Goal: Browse casually: Explore the website without a specific task or goal

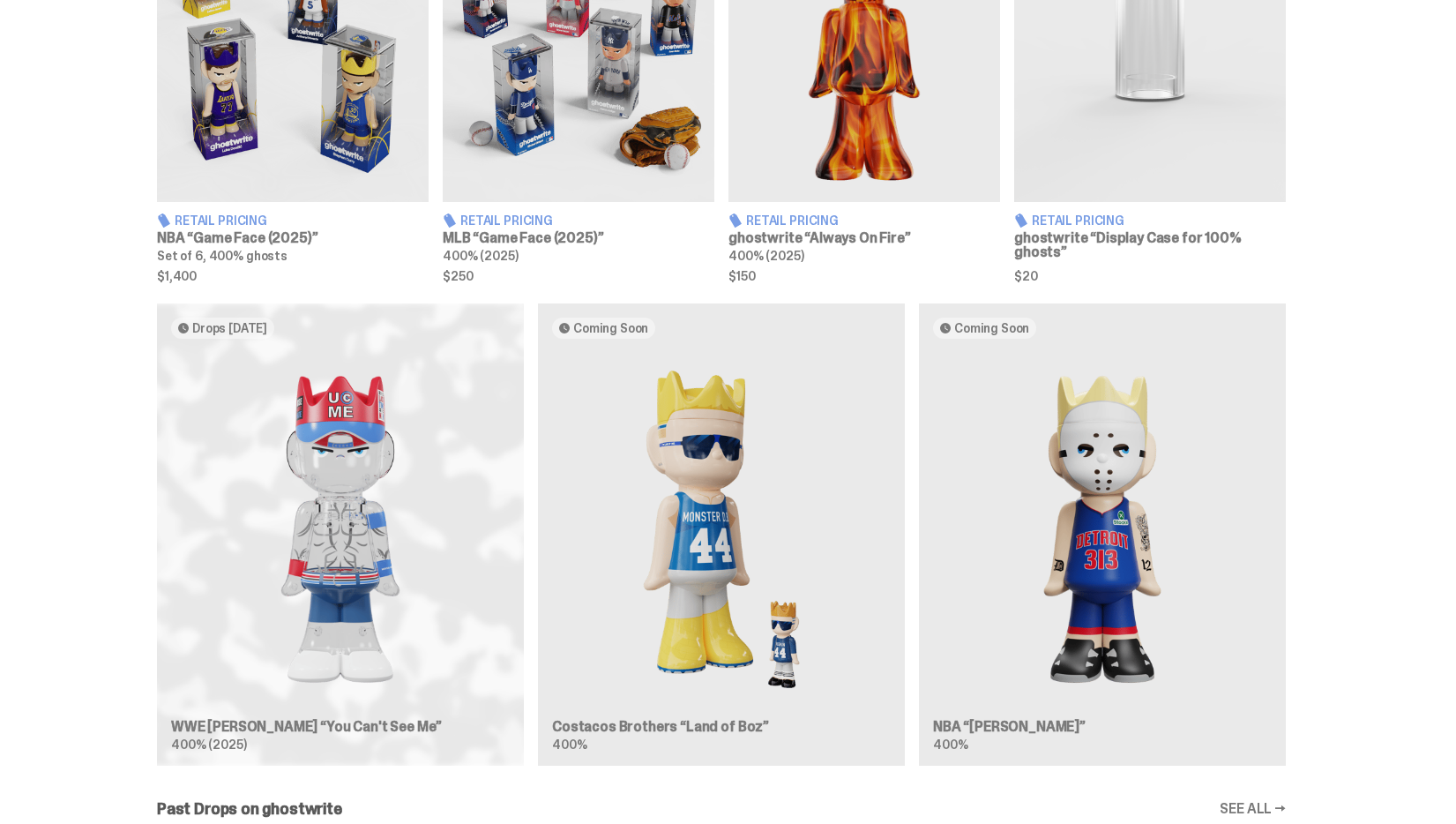
scroll to position [796, 0]
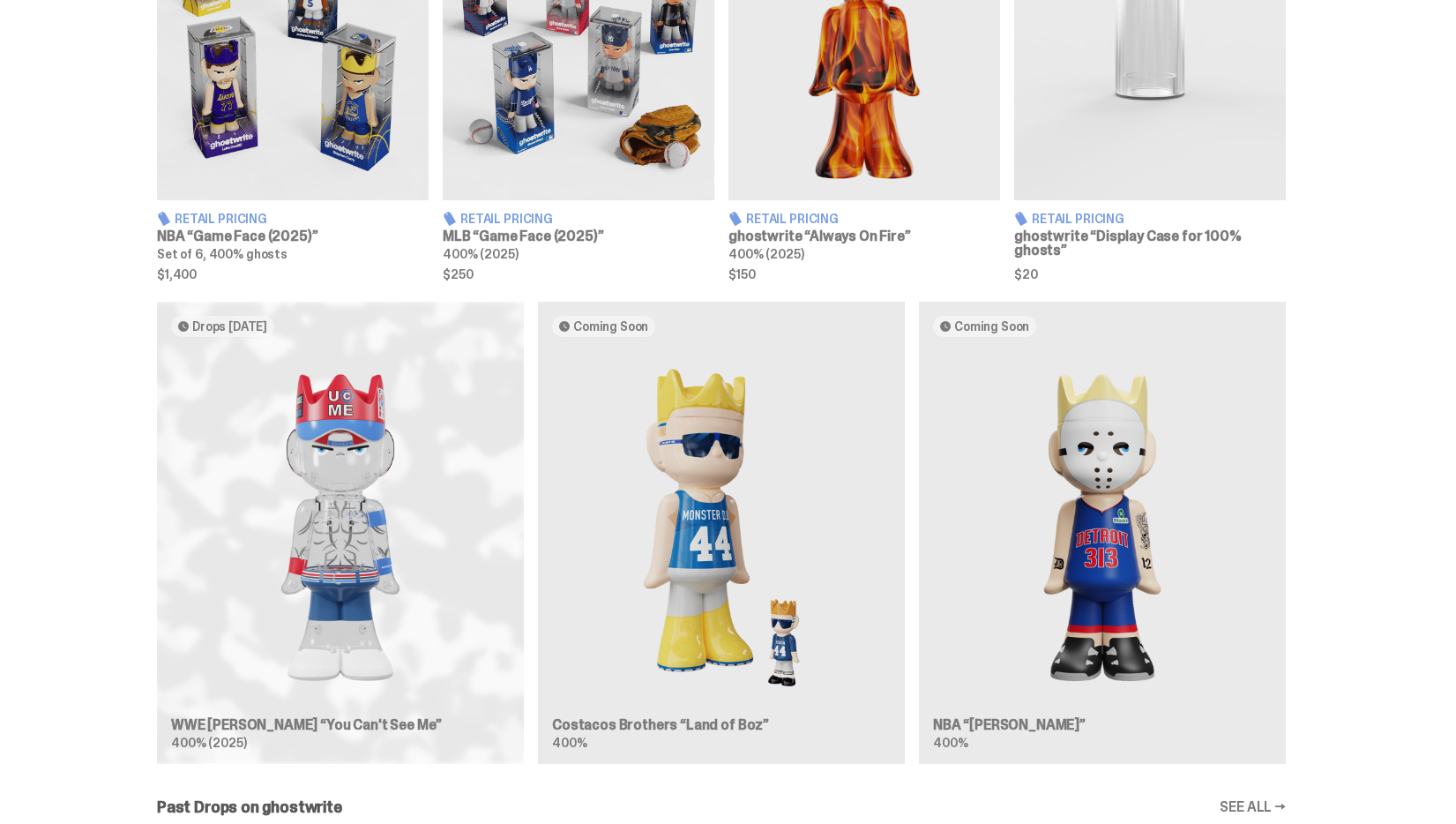
click at [379, 469] on div "Drops [DATE] WWE [PERSON_NAME] “You Can't See Me” 400% (2025) Coming Soon Costa…" at bounding box center [721, 540] width 1270 height 476
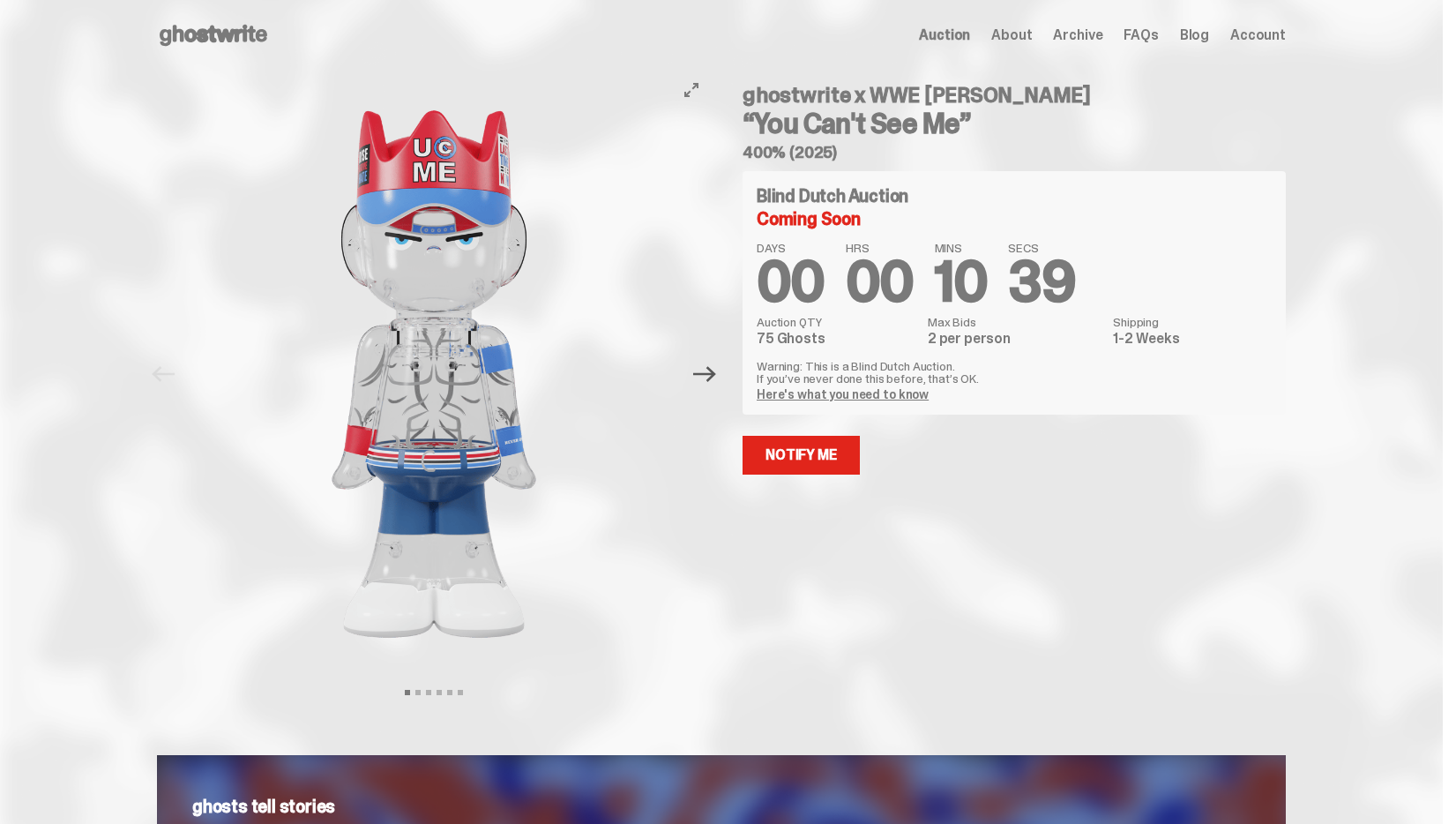
click at [710, 372] on icon "Next" at bounding box center [705, 374] width 22 height 16
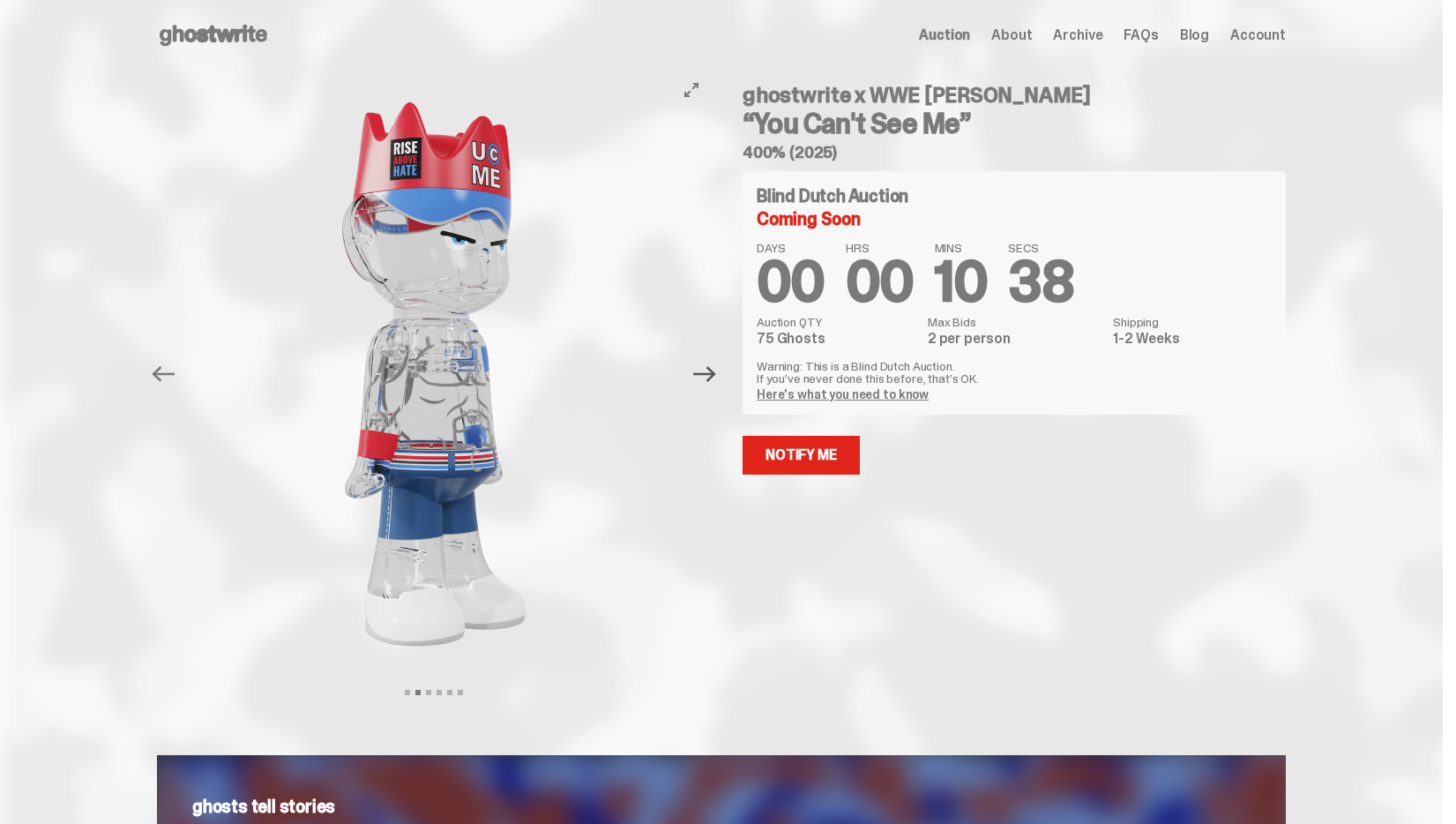
click at [710, 373] on icon "Next" at bounding box center [705, 374] width 22 height 16
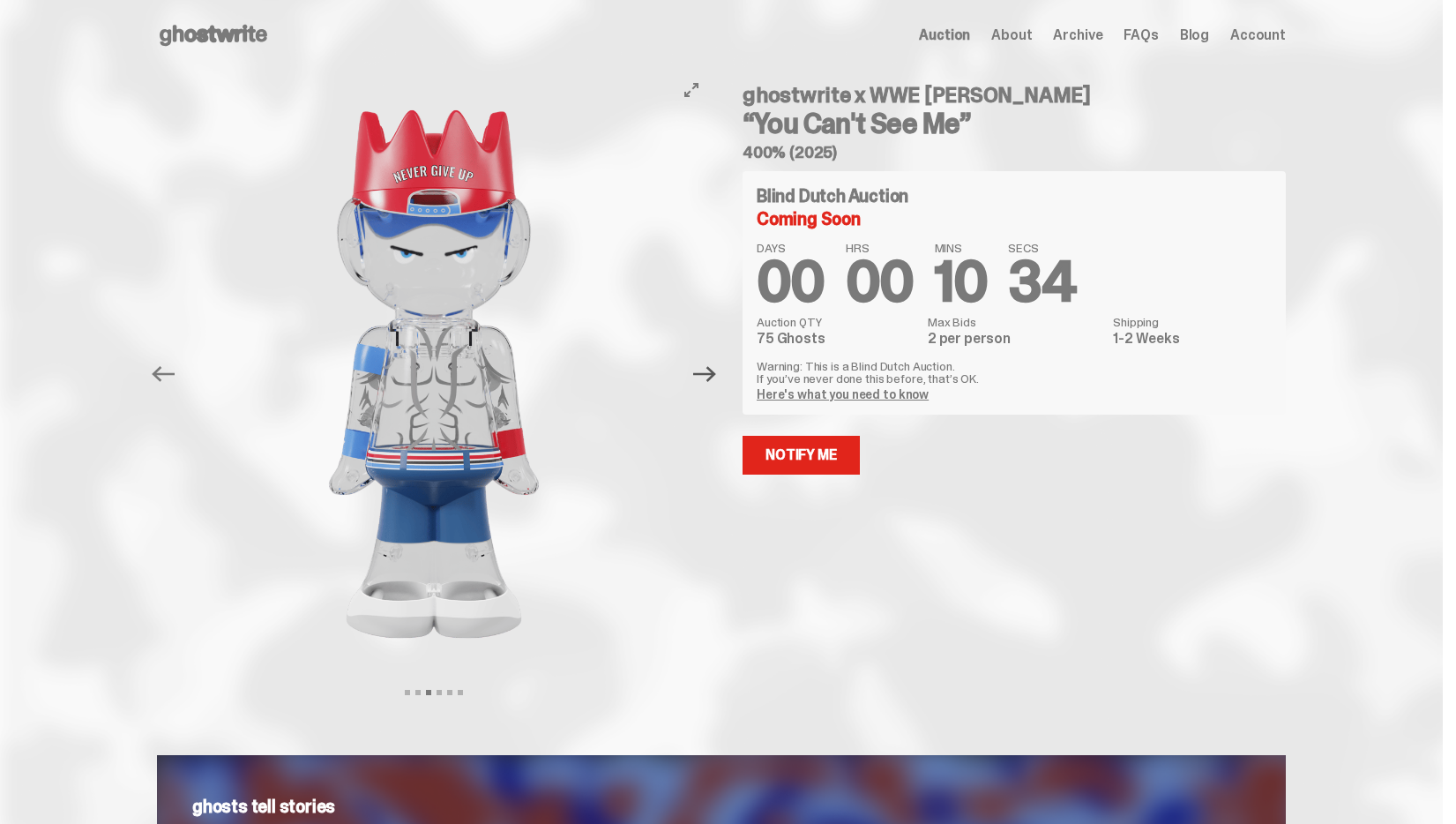
click at [710, 373] on icon "Next" at bounding box center [705, 374] width 22 height 16
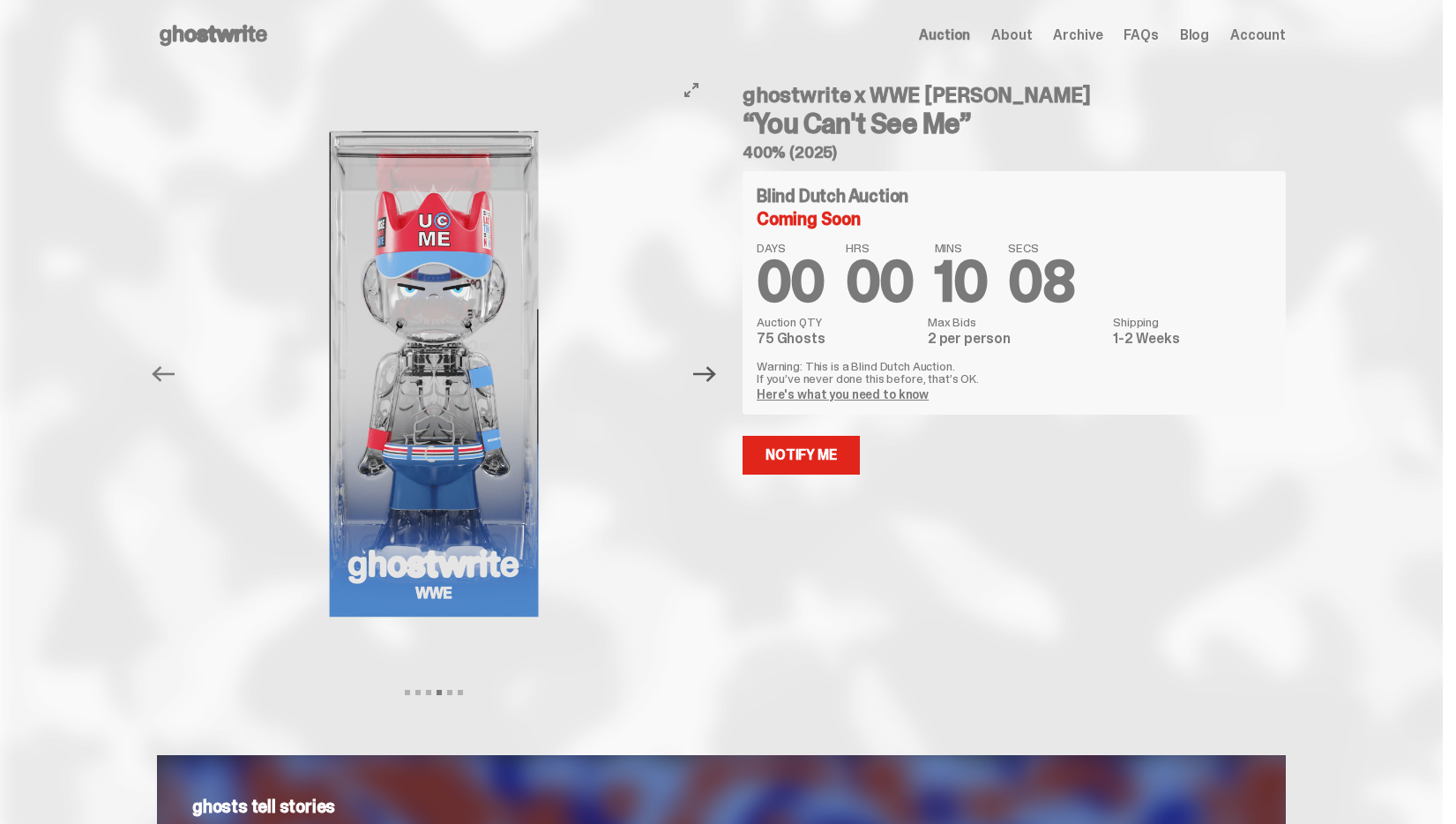
click at [716, 381] on icon "Next" at bounding box center [705, 374] width 22 height 22
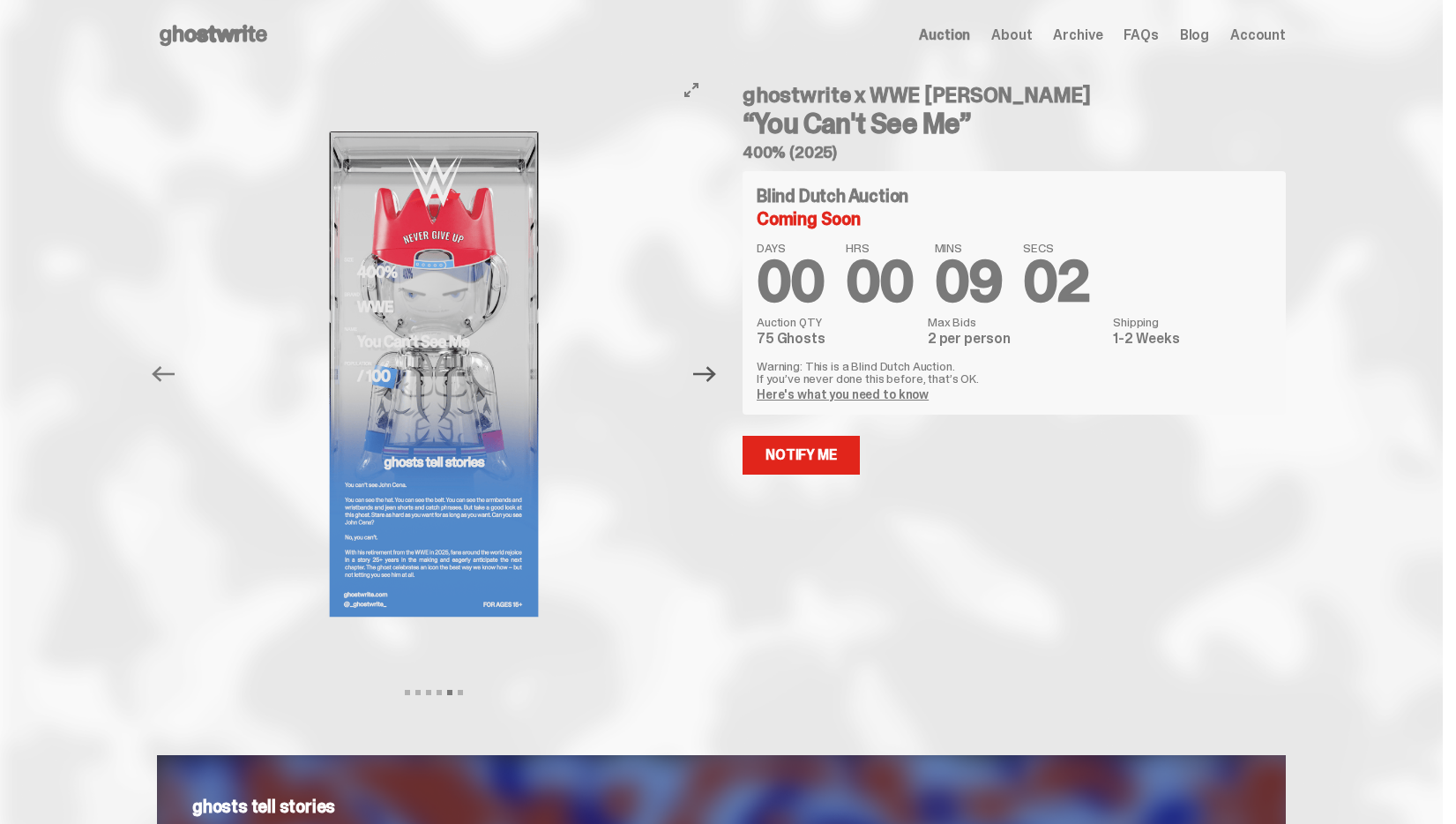
click at [716, 367] on icon "Next" at bounding box center [705, 374] width 22 height 22
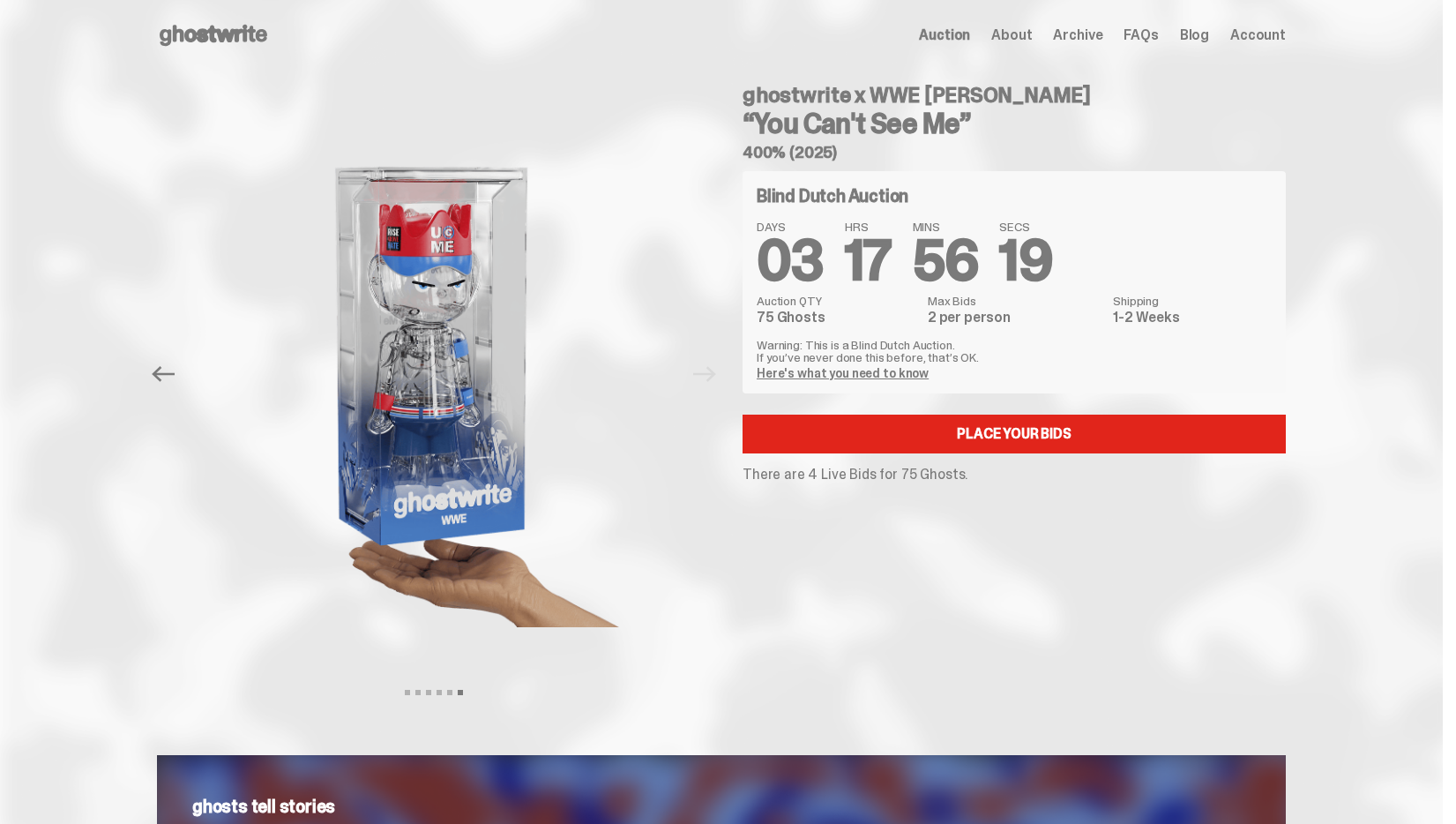
click at [185, 37] on icon at bounding box center [213, 36] width 112 height 28
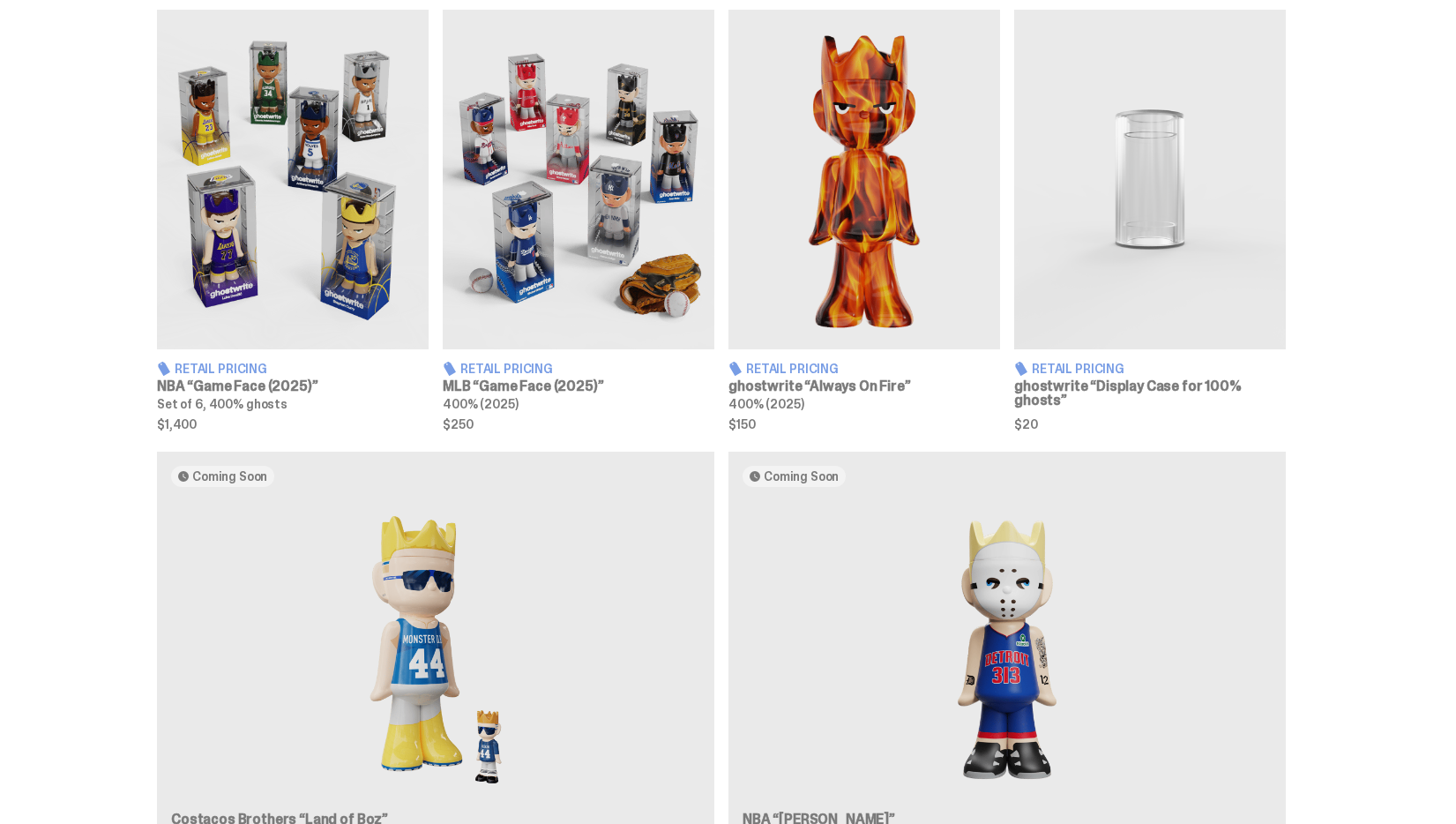
scroll to position [1070, 0]
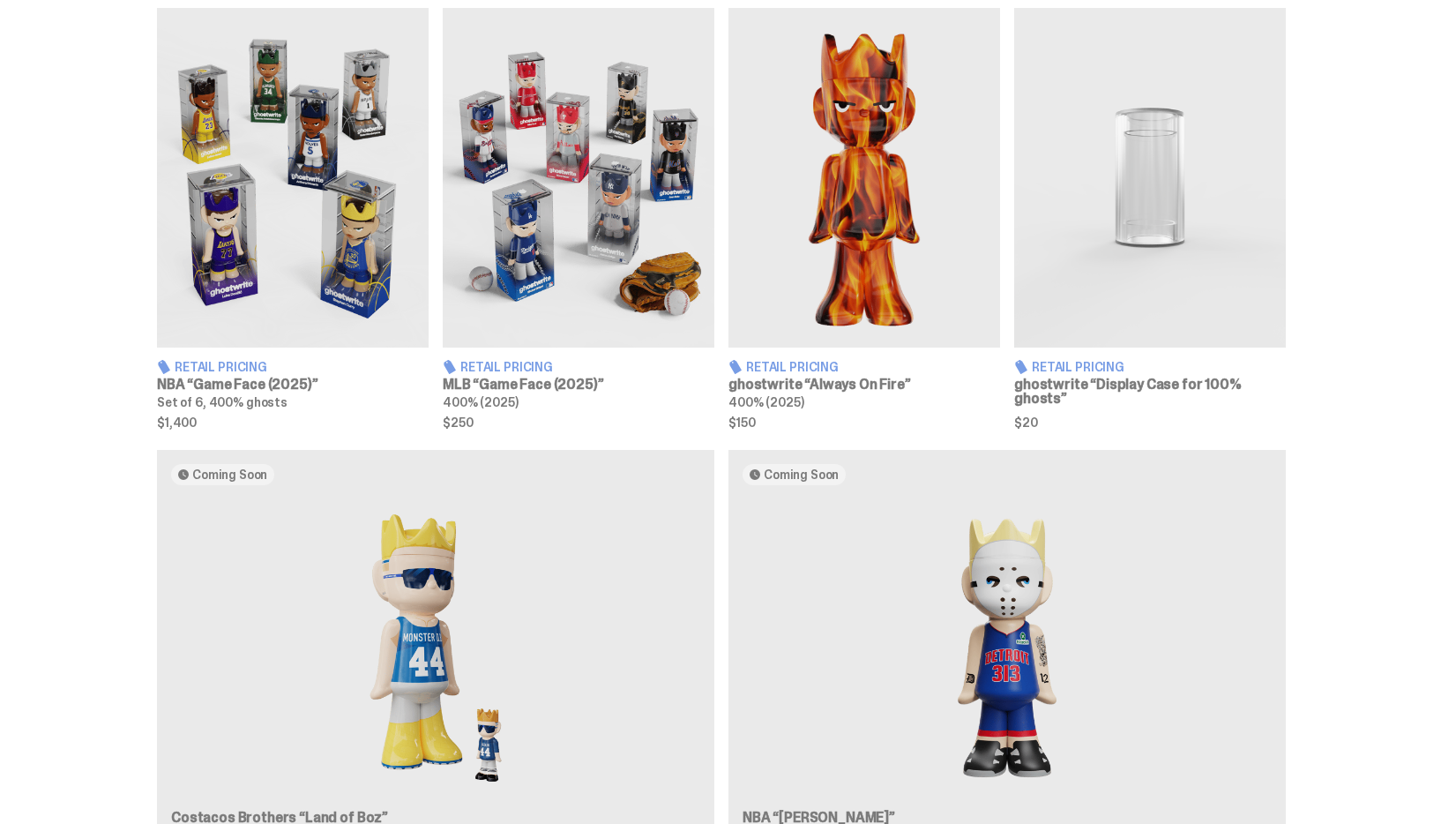
click at [795, 570] on div "Coming Soon Costacos Brothers “Land of Boz” 400% Coming Soon NBA “Eminem” 400%" at bounding box center [721, 661] width 1270 height 422
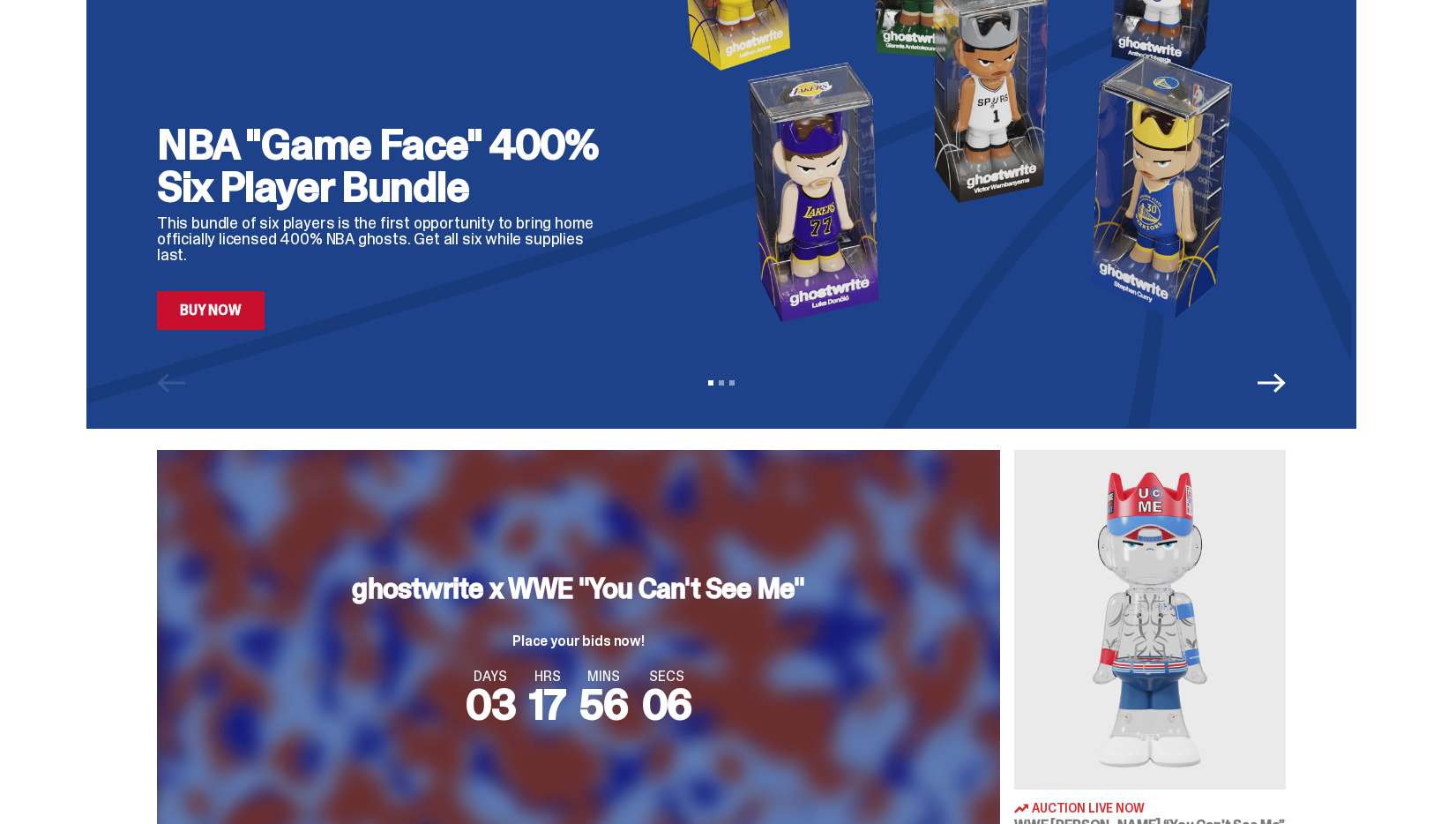
scroll to position [0, 0]
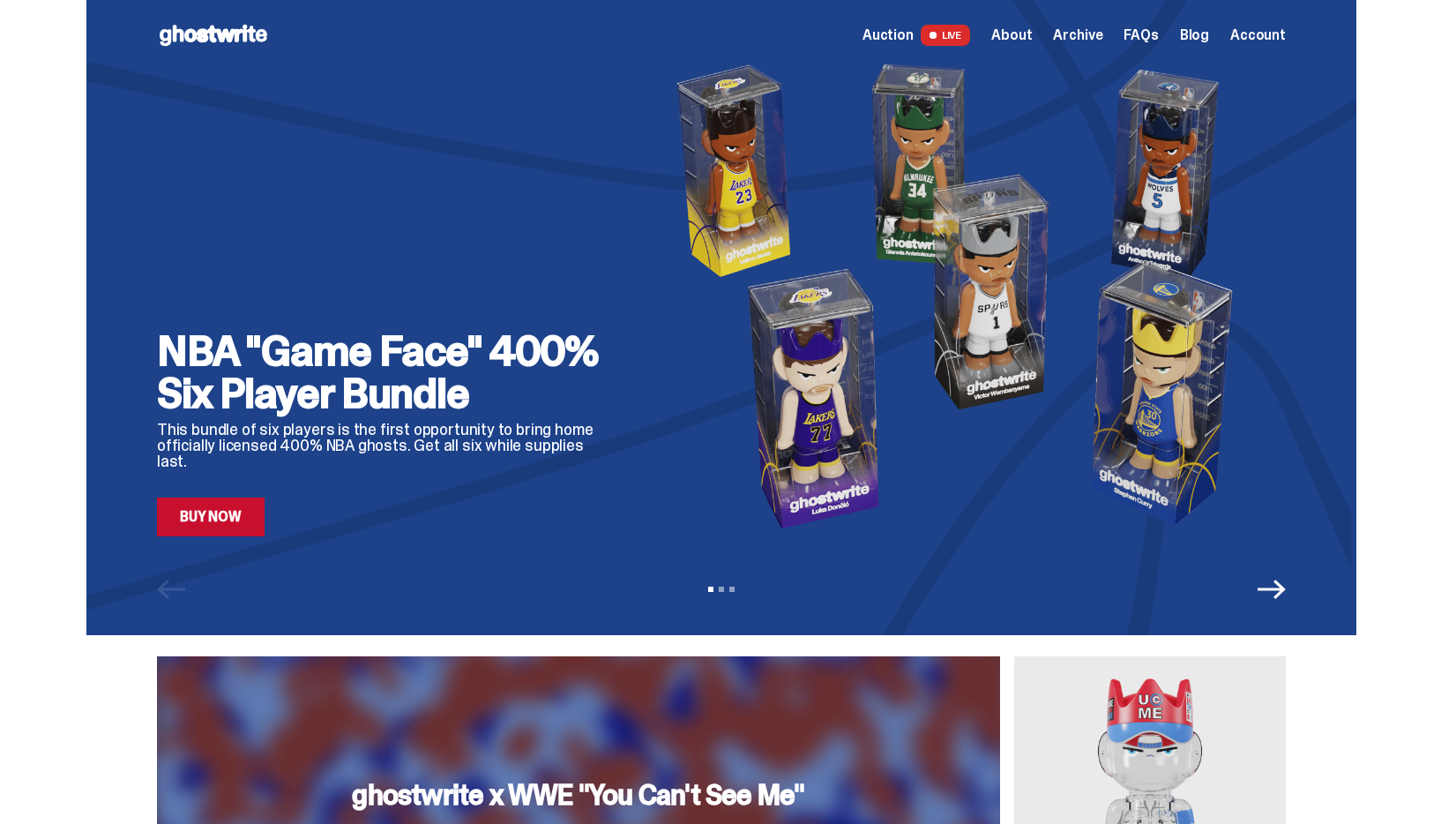
click at [966, 36] on span "LIVE" at bounding box center [945, 35] width 51 height 22
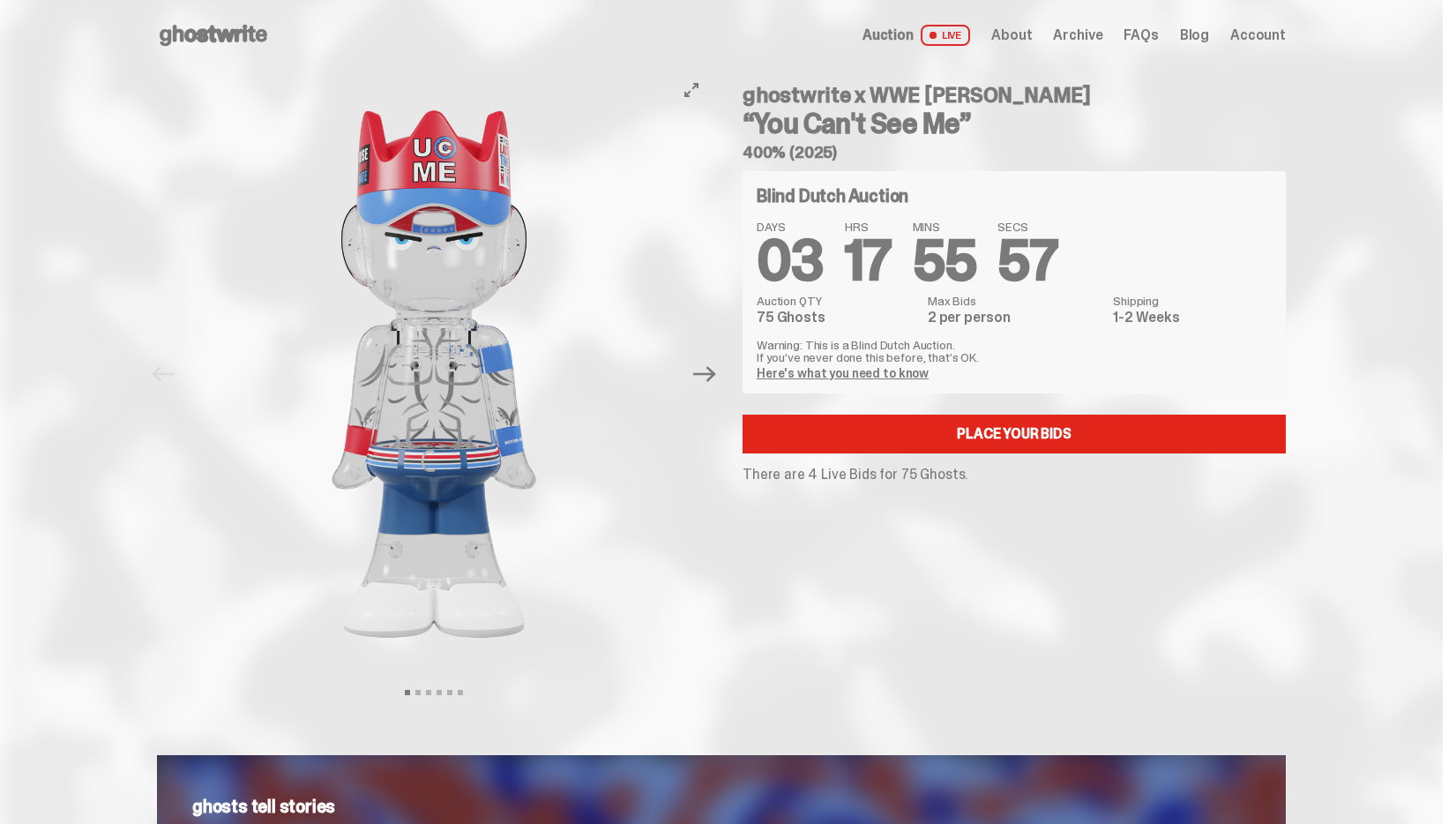
click at [631, 97] on img at bounding box center [434, 373] width 485 height 607
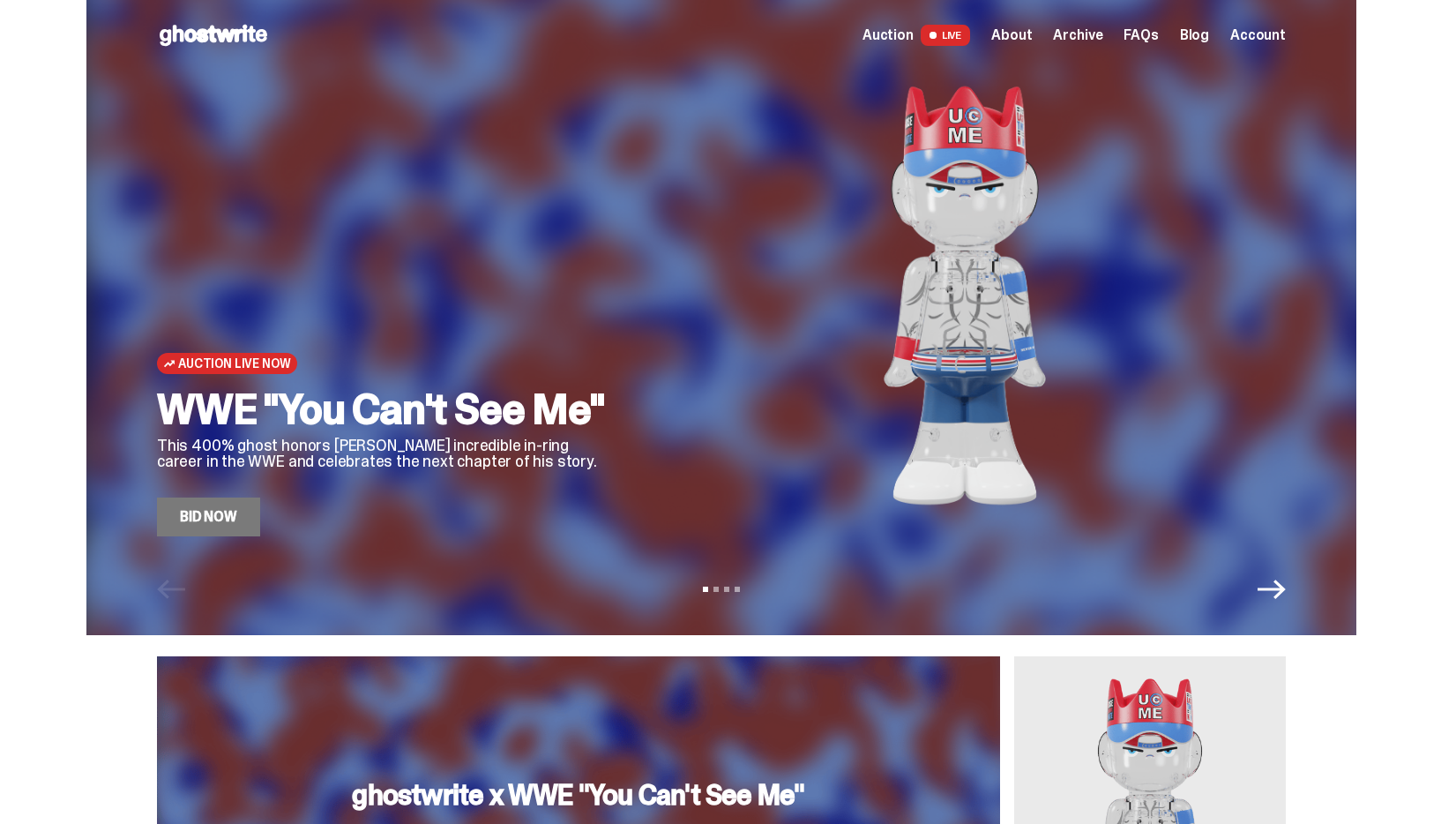
click at [1279, 586] on icon "Next" at bounding box center [1271, 590] width 28 height 28
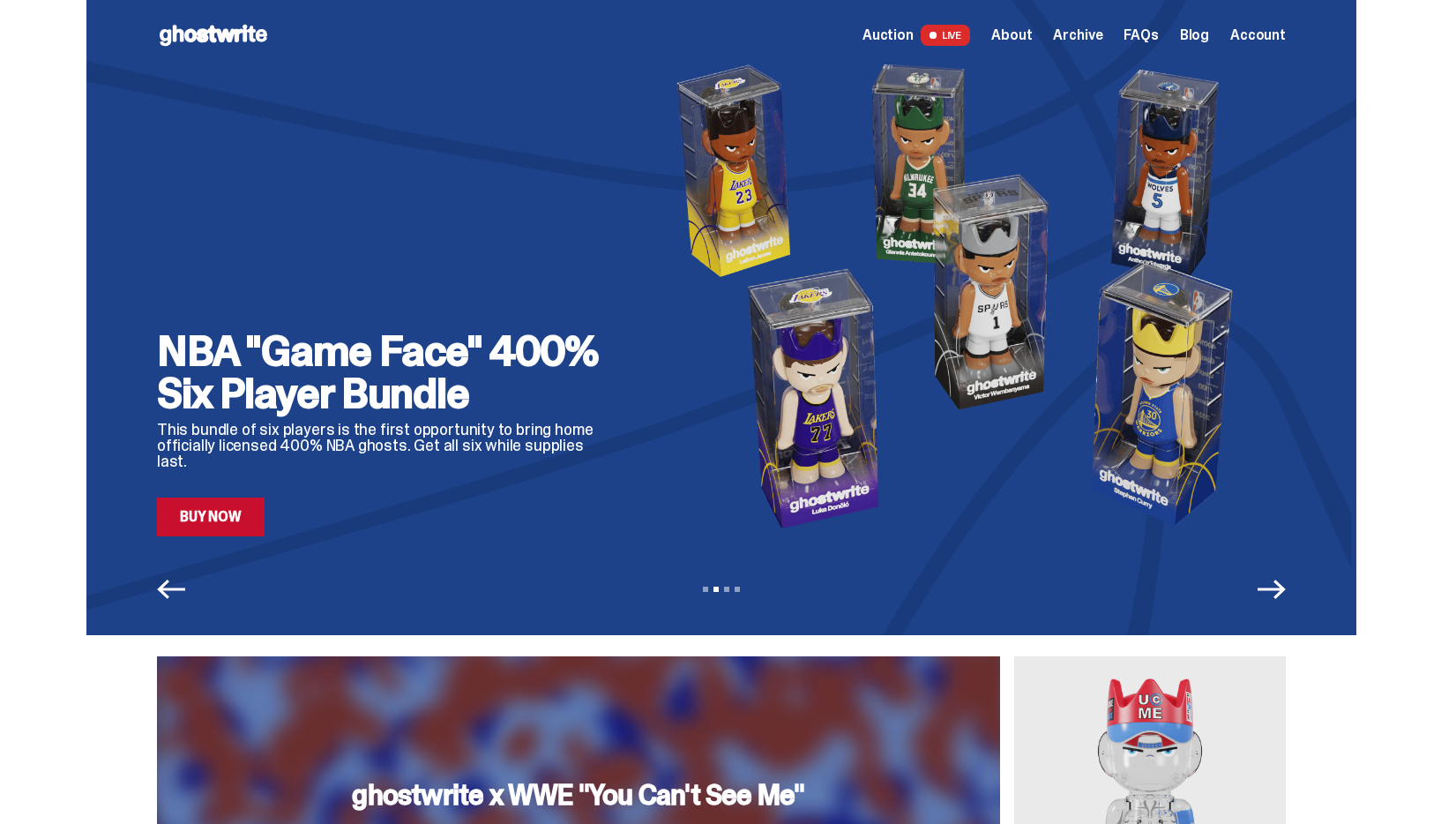
click at [1279, 591] on icon "Next" at bounding box center [1271, 589] width 28 height 20
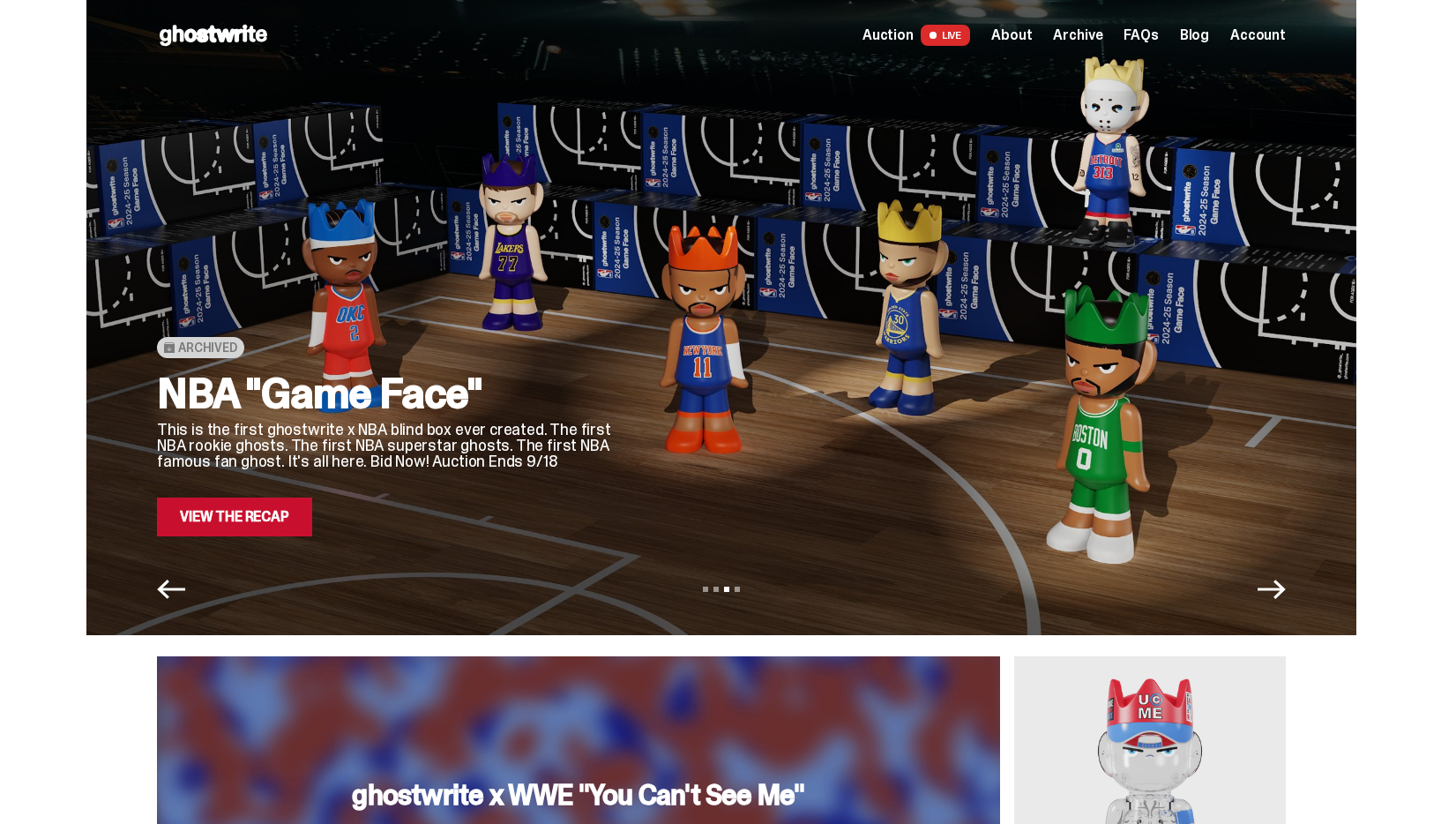
click at [1279, 591] on icon "Next" at bounding box center [1271, 589] width 28 height 20
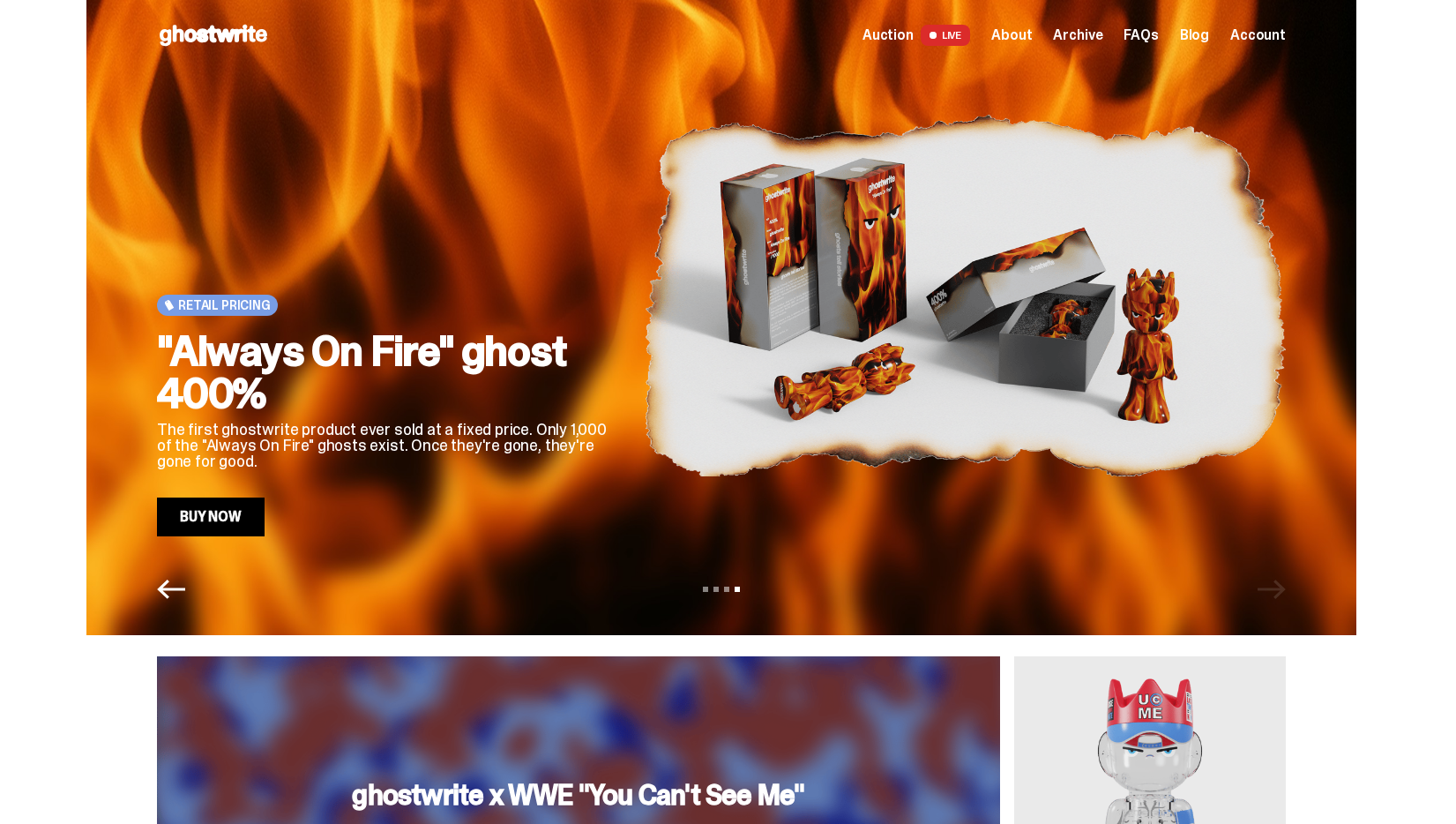
click at [1279, 592] on div "View slide 1 View slide 2 View slide 3 View slide 4" at bounding box center [721, 590] width 1270 height 28
click at [1280, 593] on div "View slide 1 View slide 2 View slide 3 View slide 4" at bounding box center [721, 590] width 1270 height 28
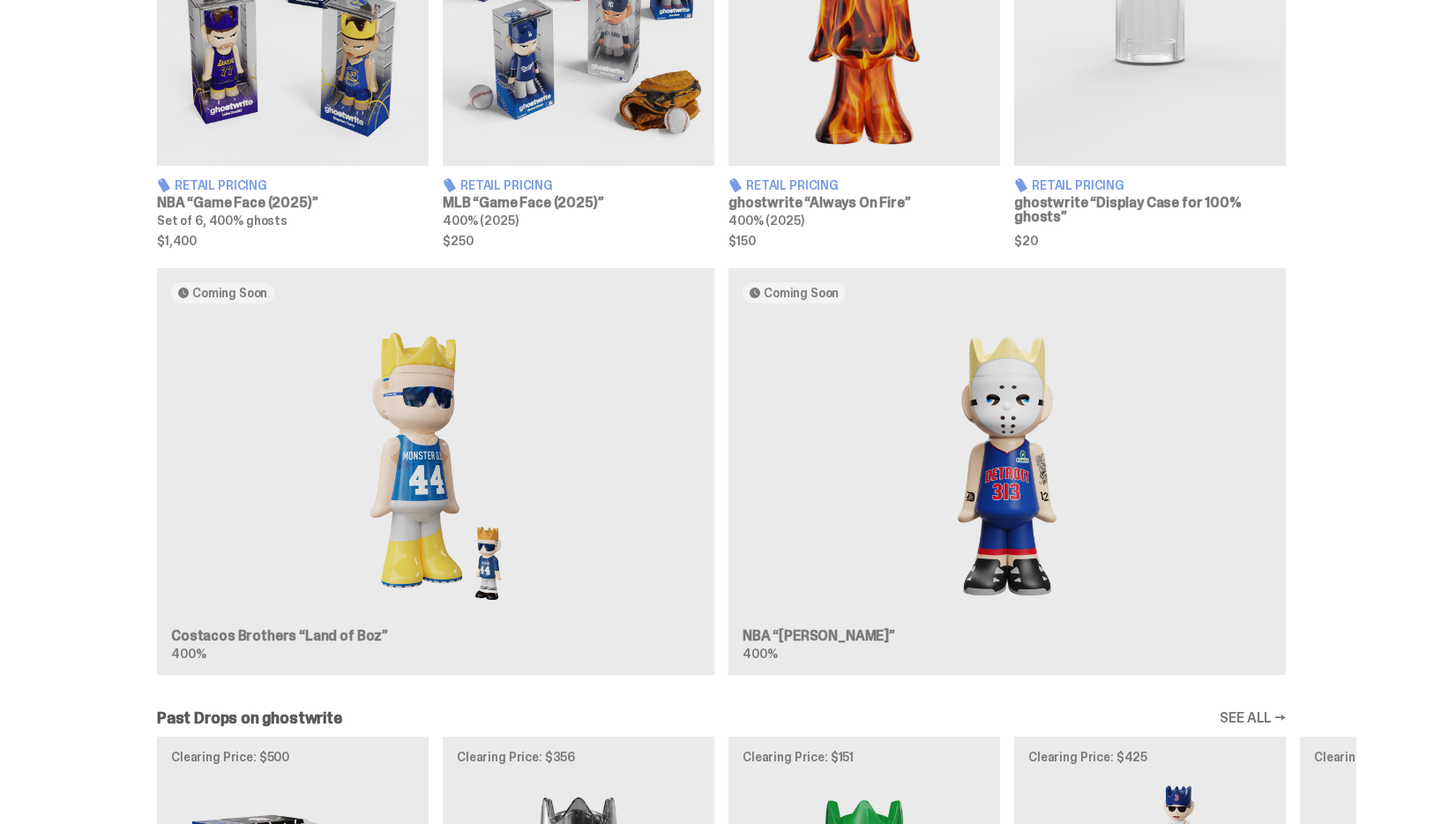
scroll to position [1253, 0]
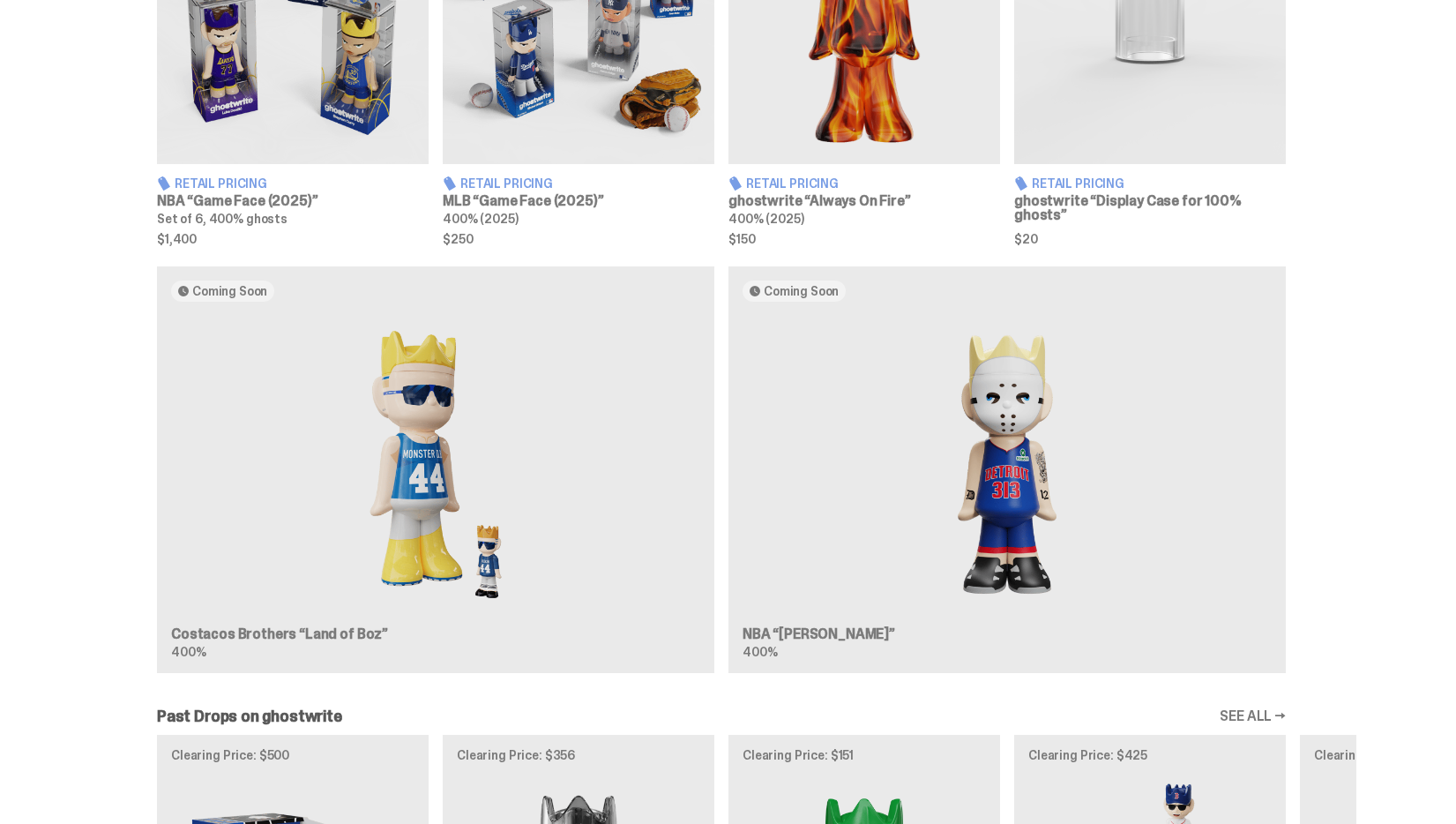
click at [1056, 554] on div "Coming Soon Costacos Brothers “Land of Boz” 400% Coming Soon NBA “Eminem” 400%" at bounding box center [721, 477] width 1270 height 422
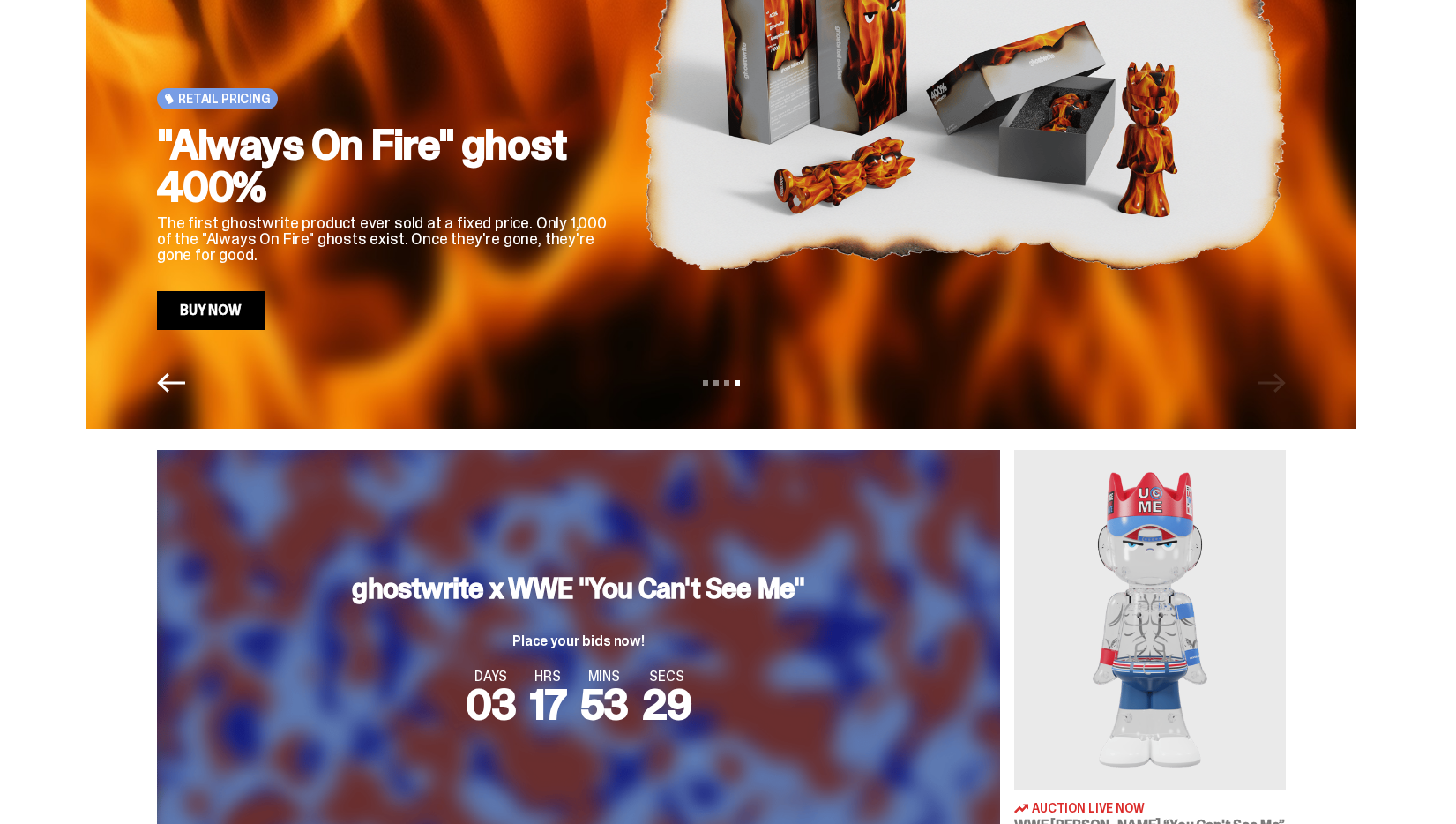
scroll to position [0, 0]
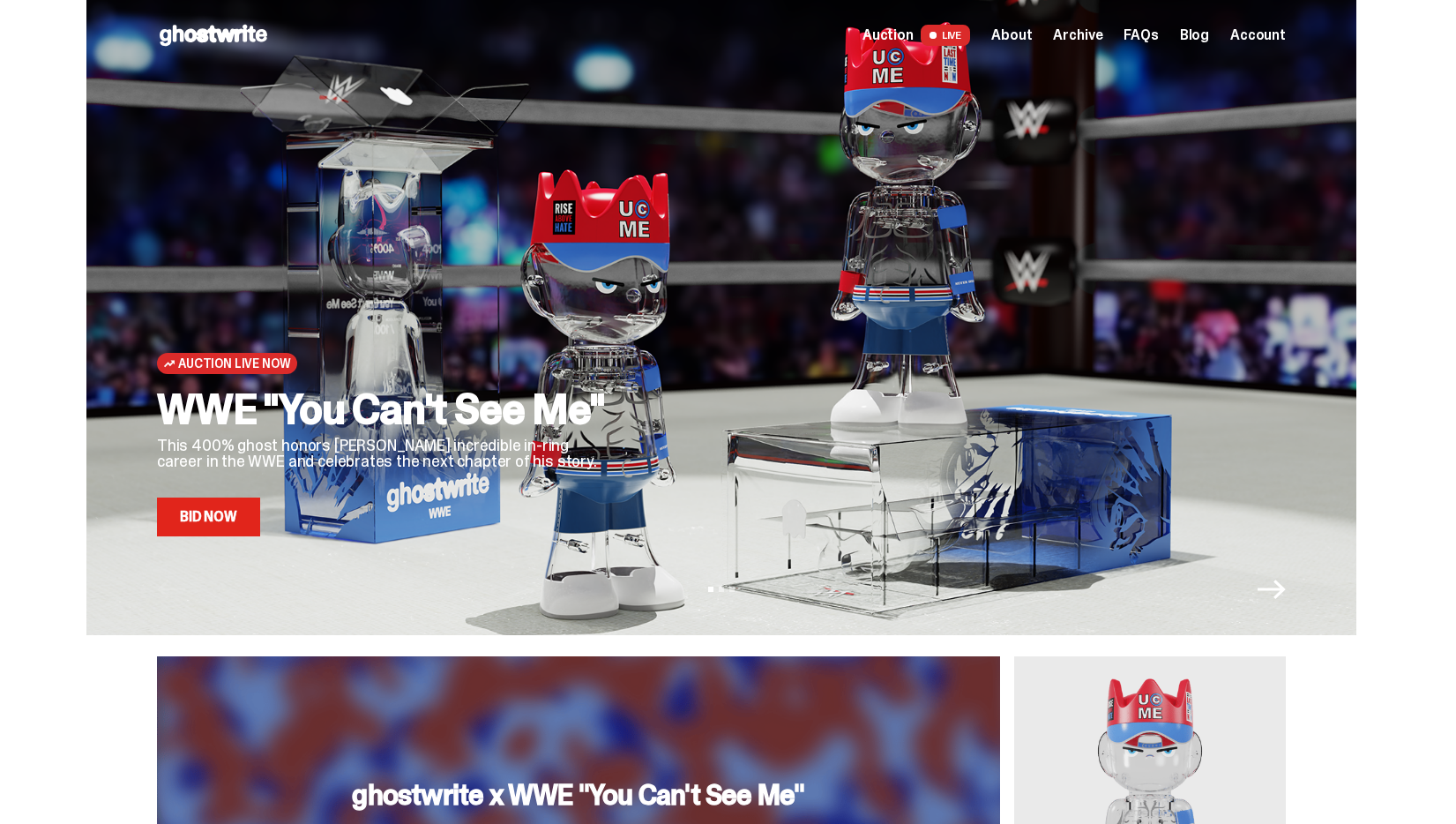
click at [1281, 594] on icon "Next" at bounding box center [1271, 590] width 28 height 28
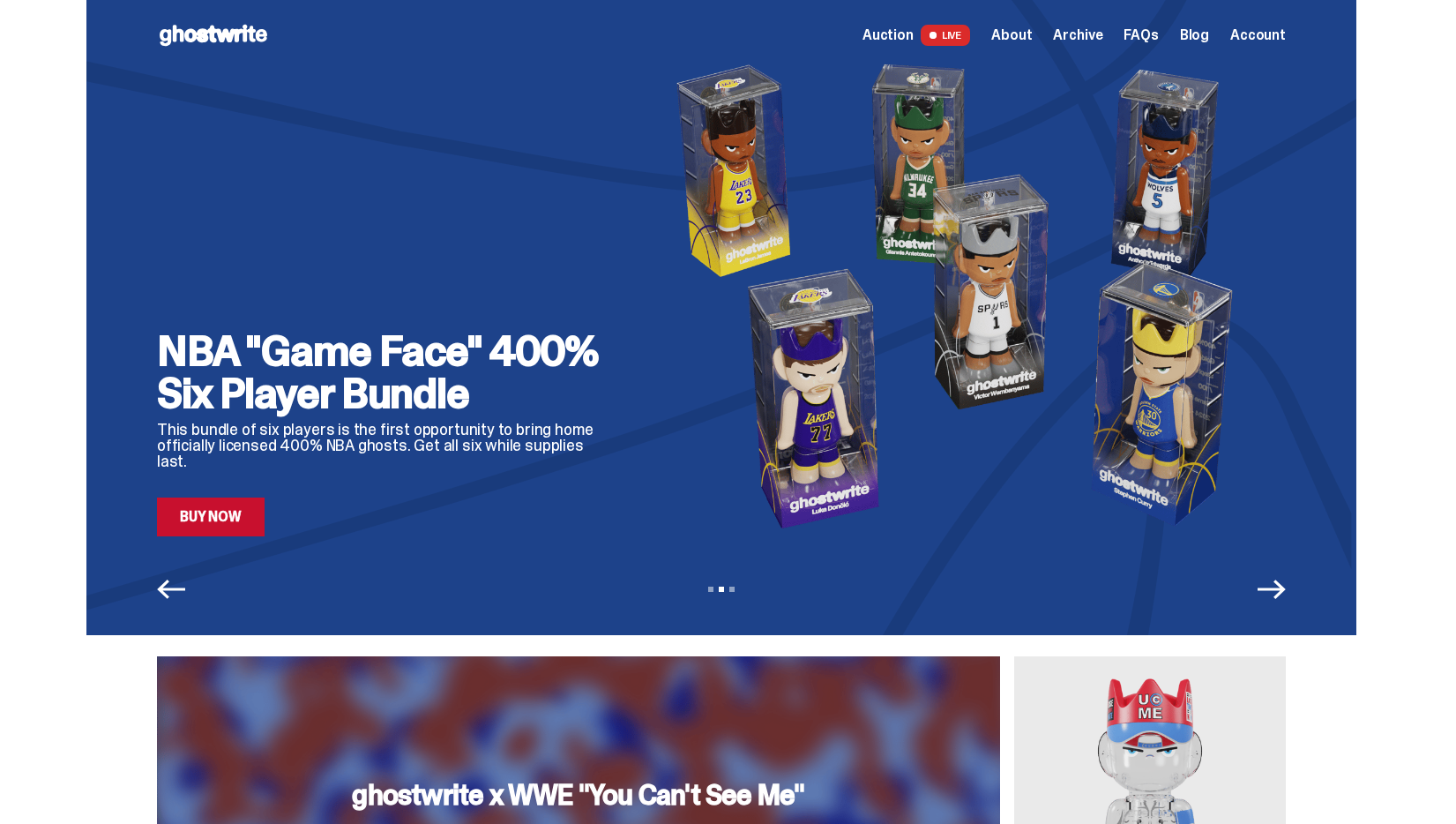
click at [1281, 594] on icon "Next" at bounding box center [1271, 590] width 28 height 28
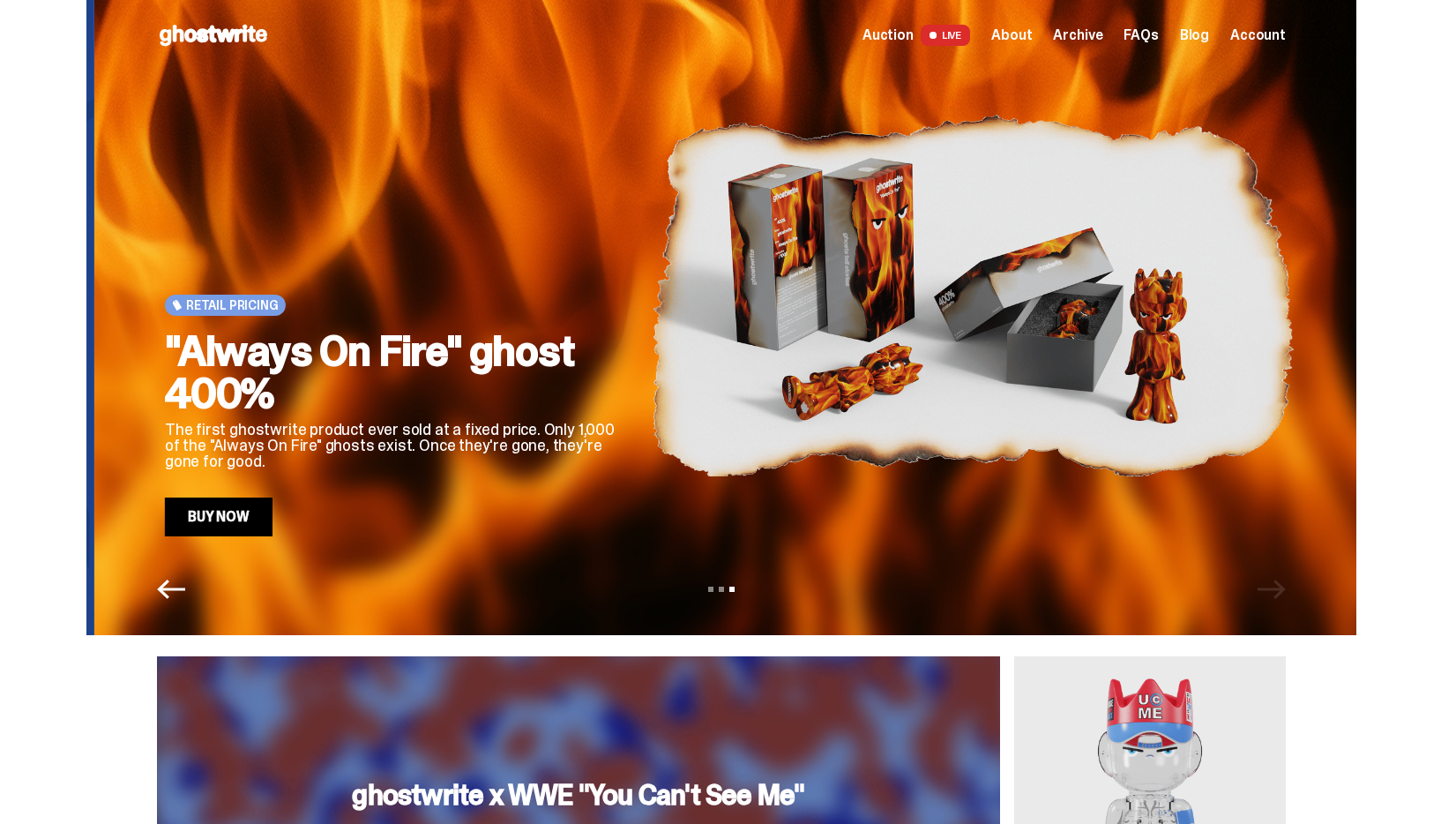
click at [1281, 594] on div "View slide 1 View slide 2 View slide 3" at bounding box center [721, 590] width 1270 height 28
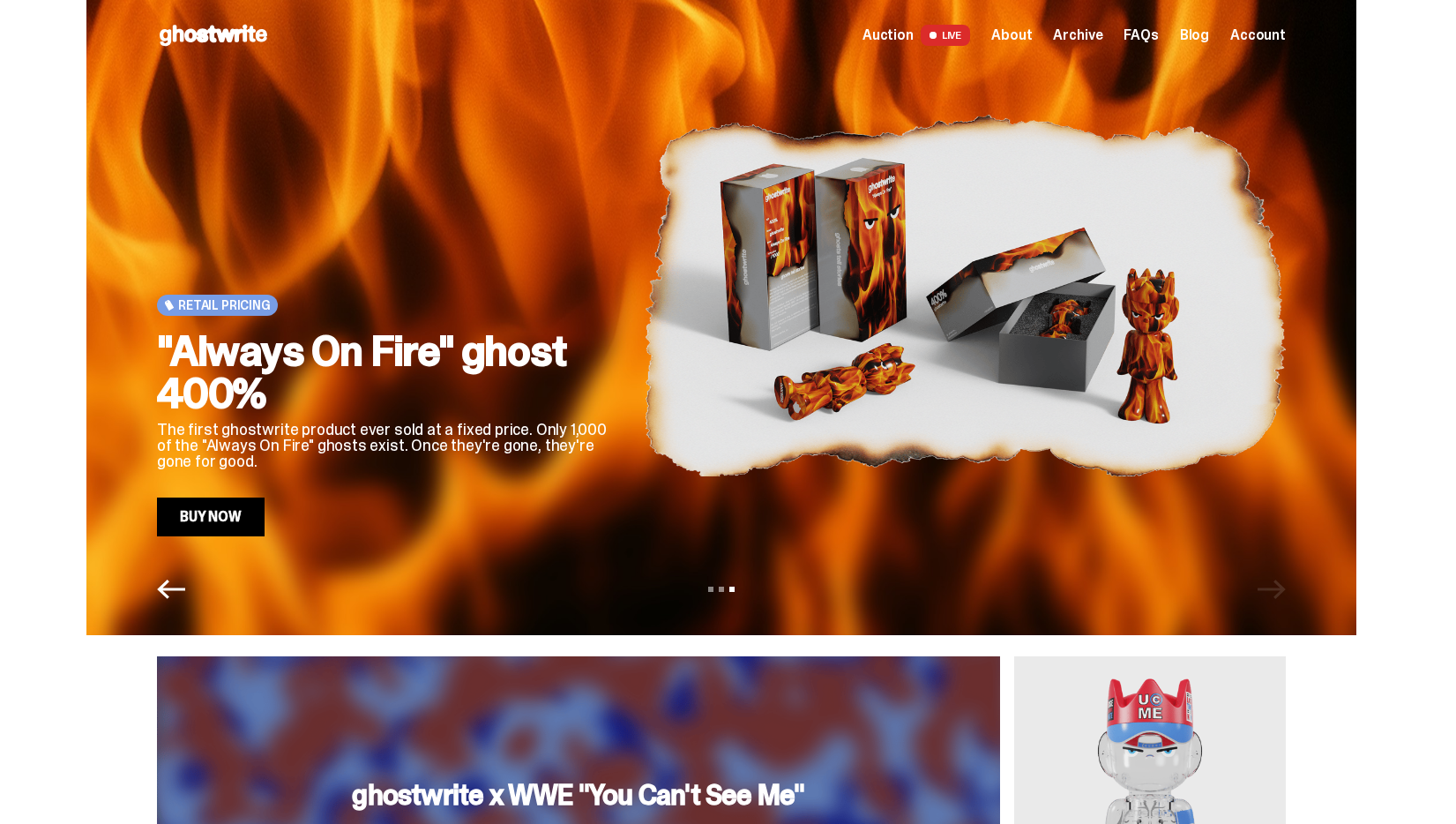
click at [1281, 594] on div "View slide 1 View slide 2 View slide 3" at bounding box center [721, 590] width 1270 height 28
click at [178, 580] on icon "Previous" at bounding box center [171, 590] width 28 height 28
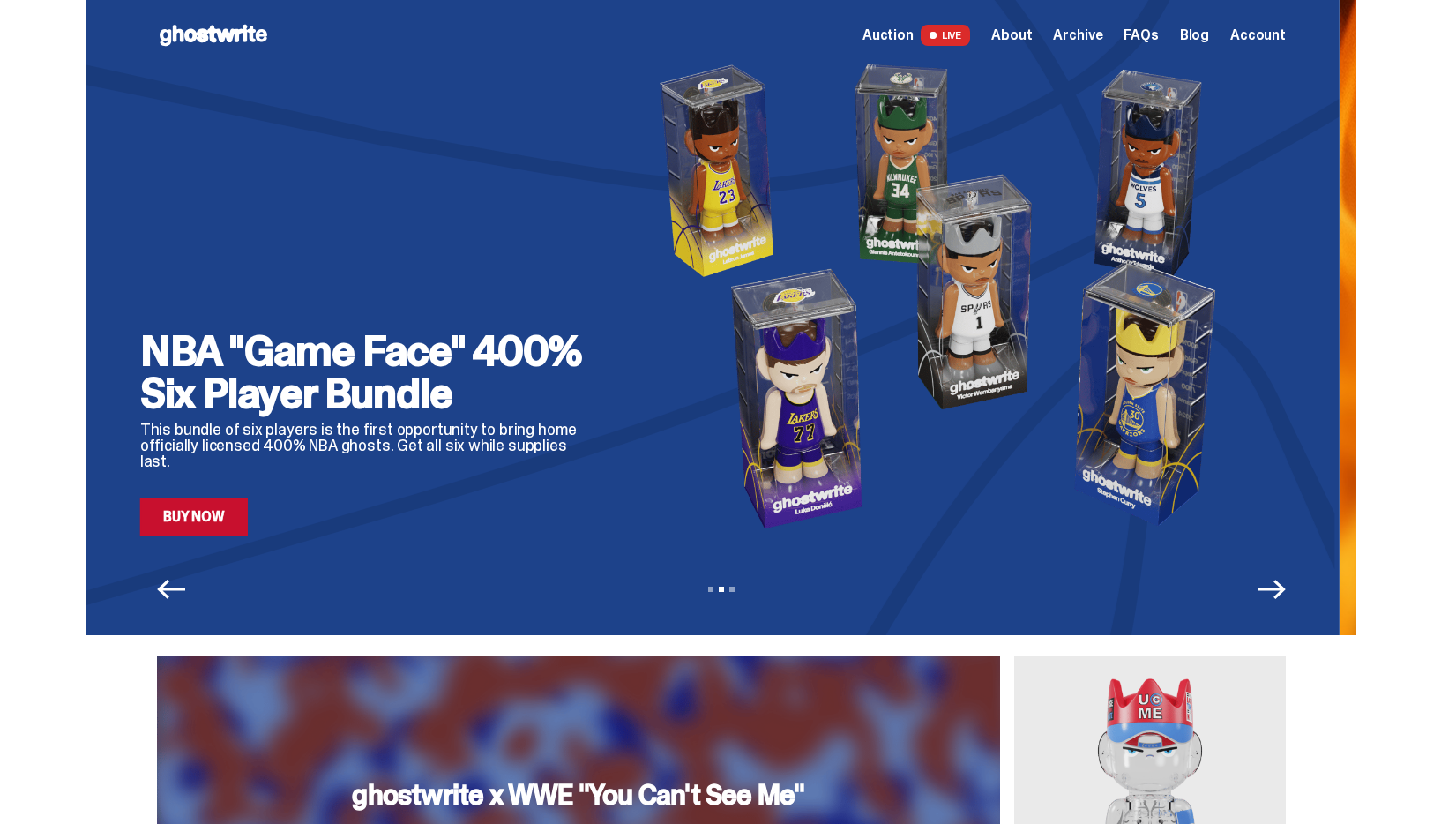
click at [178, 582] on icon "Previous" at bounding box center [171, 590] width 28 height 28
